Goal: Task Accomplishment & Management: Use online tool/utility

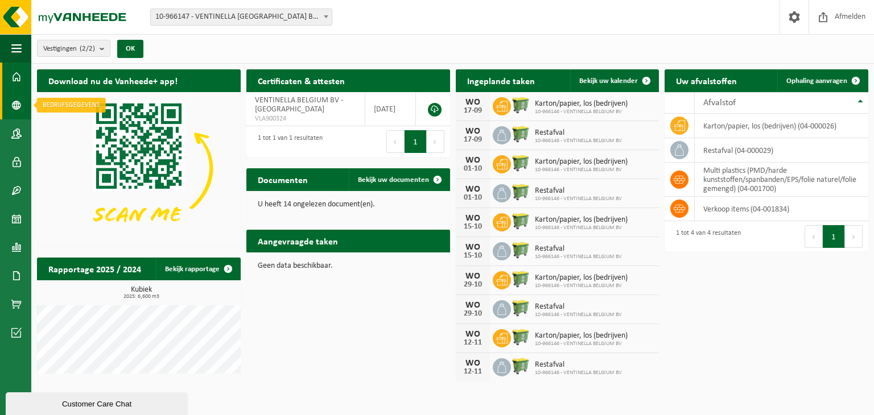
click at [22, 110] on link "Bedrijfsgegevens" at bounding box center [15, 105] width 31 height 28
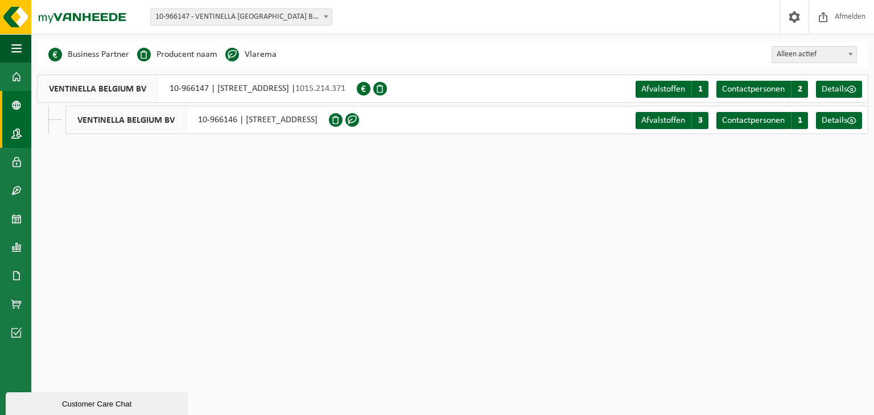
click at [18, 138] on span at bounding box center [16, 133] width 10 height 28
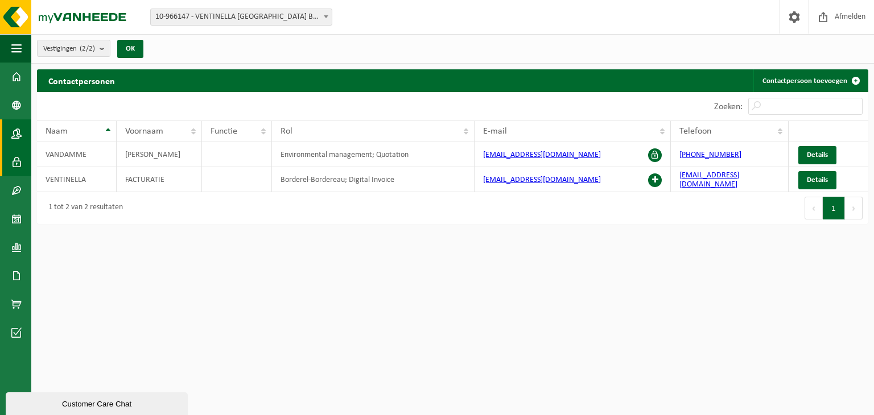
click at [19, 161] on span at bounding box center [16, 162] width 10 height 28
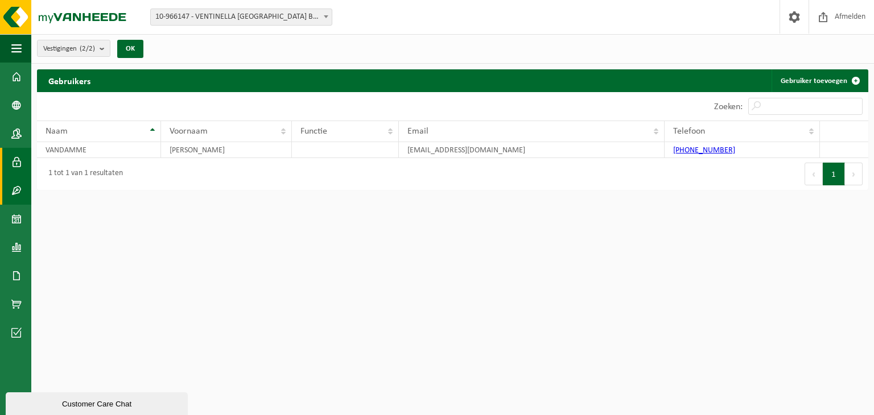
click at [17, 191] on span at bounding box center [16, 190] width 10 height 28
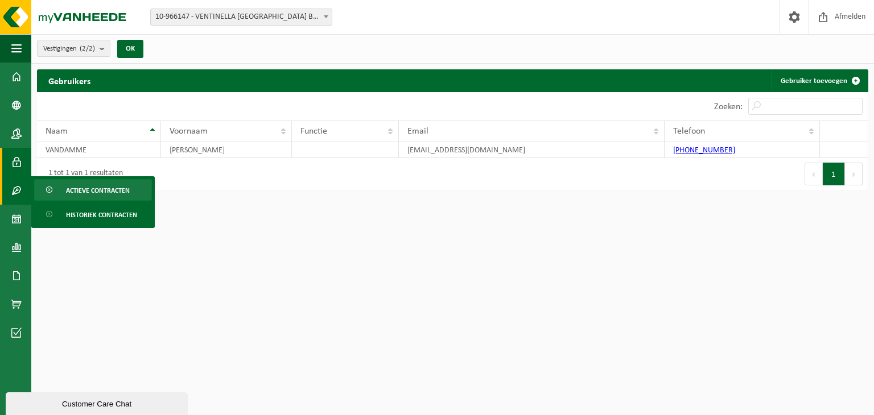
click at [75, 189] on span "Actieve contracten" at bounding box center [98, 191] width 64 height 22
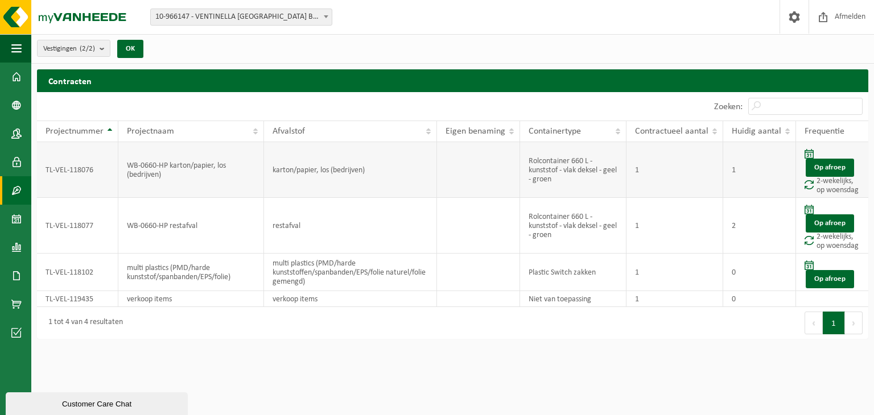
click at [808, 183] on span at bounding box center [808, 185] width 9 height 10
click at [809, 206] on span at bounding box center [808, 210] width 9 height 10
click at [812, 239] on span at bounding box center [808, 240] width 9 height 10
click at [818, 226] on link "Op afroep" at bounding box center [829, 223] width 48 height 18
